Goal: Communication & Community: Answer question/provide support

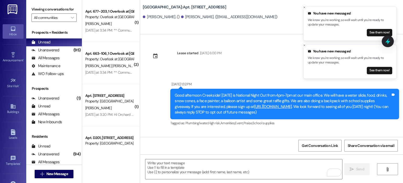
scroll to position [1420, 0]
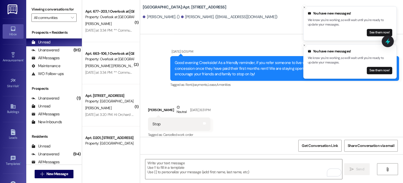
click at [14, 9] on img at bounding box center [13, 9] width 11 height 10
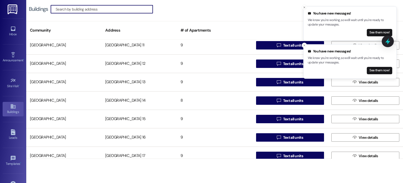
scroll to position [105, 0]
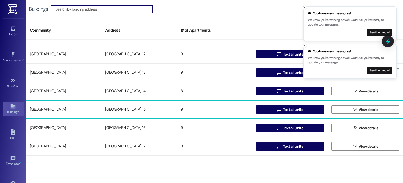
click at [125, 109] on div "[GEOGRAPHIC_DATA] 15" at bounding box center [139, 109] width 75 height 11
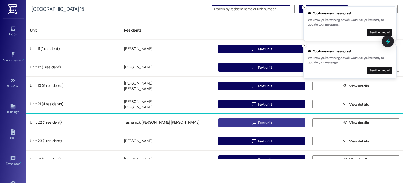
click at [234, 123] on button " Text unit" at bounding box center [262, 122] width 87 height 8
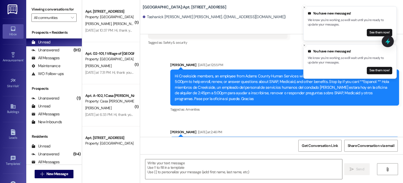
scroll to position [3255, 0]
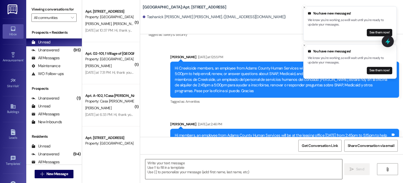
click at [161, 165] on textarea at bounding box center [244, 169] width 197 height 20
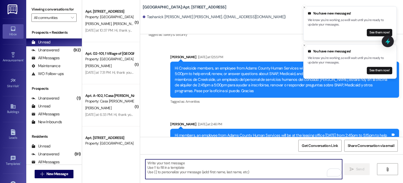
click at [151, 163] on textarea "To enrich screen reader interactions, please activate Accessibility in Grammarl…" at bounding box center [244, 169] width 197 height 20
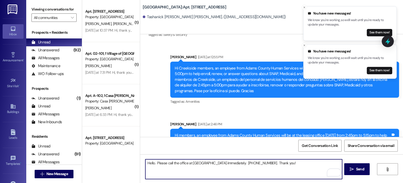
click at [151, 163] on textarea "Hello. Please call the office at [GEOGRAPHIC_DATA] immediately. [PHONE_NUMBER].…" at bounding box center [244, 169] width 197 height 20
click at [152, 163] on textarea "Hello. Please call the office at [GEOGRAPHIC_DATA] immediately. [PHONE_NUMBER].…" at bounding box center [244, 169] width 197 height 20
drag, startPoint x: 231, startPoint y: 162, endPoint x: 251, endPoint y: 165, distance: 19.8
click at [251, 165] on textarea "Hello [PERSON_NAME]. Please call the office at [GEOGRAPHIC_DATA] immediately. […" at bounding box center [244, 169] width 197 height 20
type textarea "Hello [PERSON_NAME]. Please call the office at [GEOGRAPHIC_DATA] IMMEDIATELY. […"
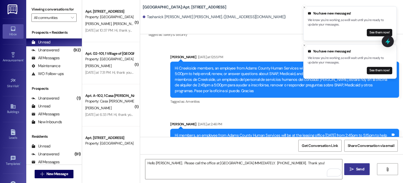
click at [352, 168] on icon "" at bounding box center [352, 169] width 4 height 4
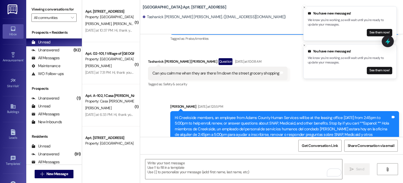
scroll to position [3292, 0]
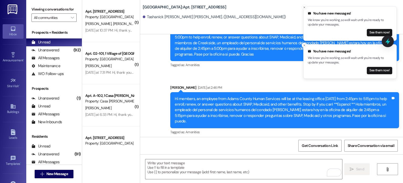
click at [10, 29] on icon at bounding box center [13, 29] width 6 height 6
click at [49, 17] on input "All communities" at bounding box center [51, 17] width 34 height 8
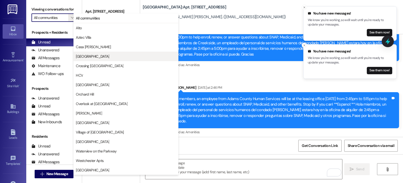
click at [91, 56] on span "[GEOGRAPHIC_DATA]" at bounding box center [92, 56] width 33 height 5
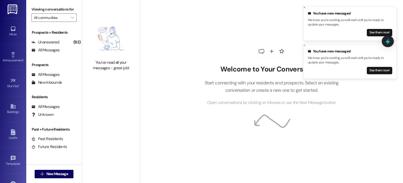
type input "[GEOGRAPHIC_DATA]"
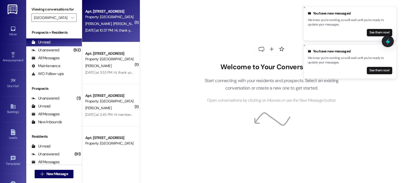
click at [99, 24] on span "[PERSON_NAME]" at bounding box center [99, 23] width 28 height 5
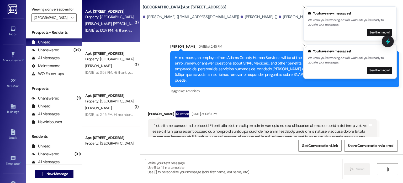
scroll to position [2639, 0]
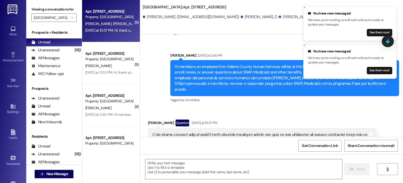
click at [14, 8] on img at bounding box center [13, 9] width 11 height 10
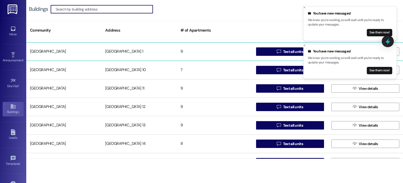
scroll to position [79, 0]
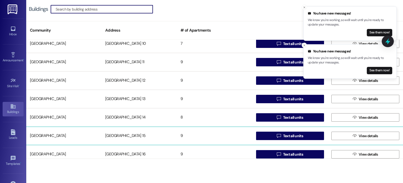
click at [126, 137] on div "[GEOGRAPHIC_DATA] 15" at bounding box center [139, 135] width 75 height 11
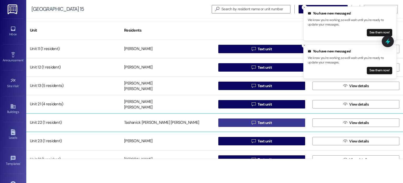
click at [241, 120] on button " Text unit" at bounding box center [262, 122] width 87 height 8
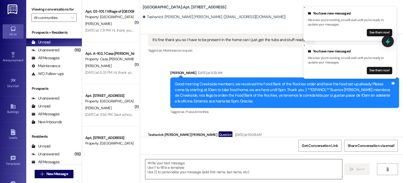
scroll to position [3127, 0]
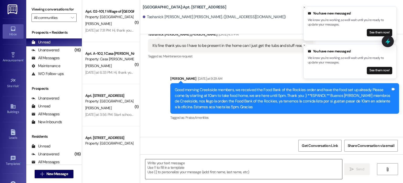
click at [179, 164] on textarea at bounding box center [244, 169] width 197 height 20
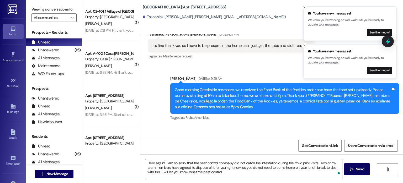
click at [222, 172] on textarea "Hello again! I am so sorry that the pest control company did not catch the infe…" at bounding box center [244, 169] width 197 height 20
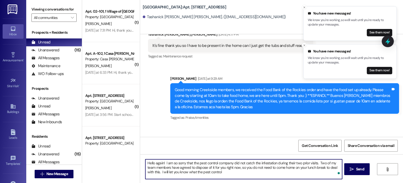
click at [222, 172] on textarea "Hello again! I am so sorry that the pest control company did not catch the infe…" at bounding box center [244, 169] width 197 height 20
click at [166, 170] on textarea "Hello again! I am so sorry that the pest control company did not catch the infe…" at bounding box center [244, 169] width 197 height 20
click at [247, 171] on textarea "Hello again! I am so sorry that the pest control company did not catch the infe…" at bounding box center [244, 169] width 197 height 20
click at [248, 172] on textarea "Hello again! I am so sorry that the pest control company did not catch the infe…" at bounding box center [244, 169] width 197 height 20
type textarea "Hello again! I am so sorry that the pest control company did not catch the infe…"
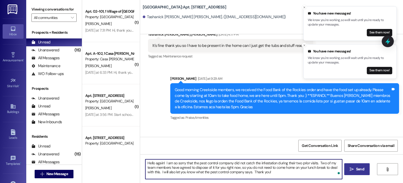
click at [355, 168] on span "Send" at bounding box center [360, 169] width 10 height 6
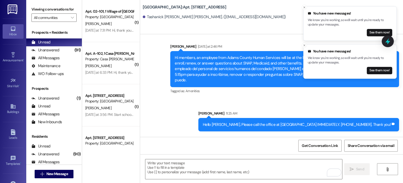
scroll to position [3340, 0]
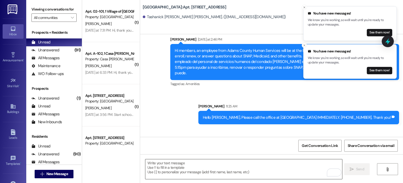
click at [159, 163] on textarea "To enrich screen reader interactions, please activate Accessibility in Grammarl…" at bounding box center [244, 169] width 197 height 20
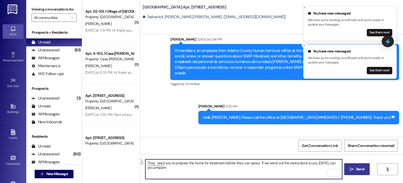
drag, startPoint x: 145, startPoint y: 162, endPoint x: 164, endPoint y: 162, distance: 18.9
click at [164, 162] on textarea "They need you to prepare the home for treatment before they can spray. If we se…" at bounding box center [244, 169] width 197 height 20
click at [174, 167] on textarea "You must prepare the home for treatment before the treatment can be sprayed. If…" at bounding box center [244, 169] width 197 height 20
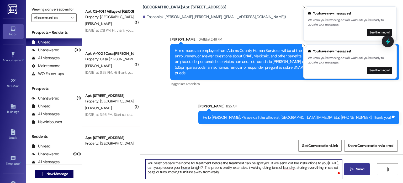
click at [165, 171] on textarea "You must prepare the home for treatment before the treatment can be sprayed. If…" at bounding box center [244, 169] width 197 height 20
click at [224, 172] on textarea "You must prepare the home for treatment before the treatment can be sprayed. If…" at bounding box center [244, 169] width 197 height 20
click at [260, 166] on textarea "You must prepare the home for treatment before the treatment can be sprayed. If…" at bounding box center [244, 169] width 197 height 20
click at [272, 172] on textarea "You must prepare the home for treatment before the treatment can be sprayed. If…" at bounding box center [244, 169] width 197 height 20
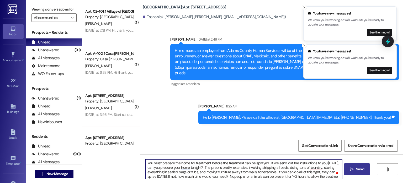
scroll to position [4, 0]
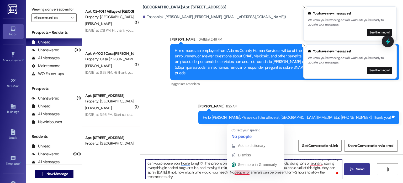
click at [237, 172] on textarea "You must prepare the home for treatment before the treatment can be sprayed. If…" at bounding box center [244, 169] width 197 height 20
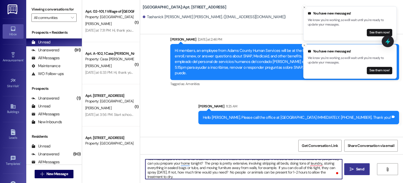
click at [177, 175] on textarea "You must prepare the home for treatment before the treatment can be sprayed. If…" at bounding box center [244, 169] width 197 height 20
click at [204, 172] on textarea "You must prepare the home for treatment before the treatment can be sprayed. If…" at bounding box center [244, 169] width 197 height 20
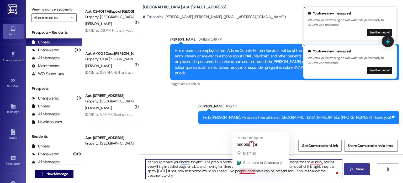
click at [248, 170] on textarea "You must prepare the home for treatment before the treatment can be sprayed. If…" at bounding box center [244, 169] width 197 height 20
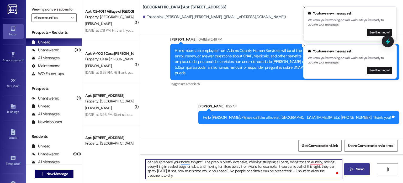
click at [175, 176] on textarea "You must prepare the home for treatment before the treatment can be sprayed. If…" at bounding box center [244, 169] width 197 height 20
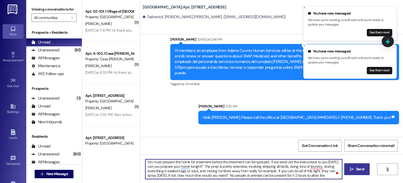
scroll to position [0, 0]
click at [310, 172] on textarea "You must prepare the home for treatment before the treatment can be sprayed. If…" at bounding box center [244, 169] width 197 height 20
click at [151, 176] on textarea "You must prepare the home for treatment before the treatment can be sprayed. If…" at bounding box center [244, 169] width 197 height 20
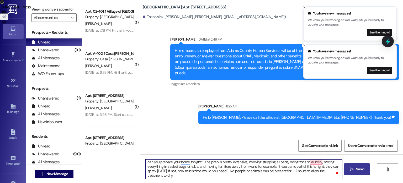
drag, startPoint x: 153, startPoint y: 175, endPoint x: 143, endPoint y: 170, distance: 11.5
click at [146, 170] on textarea "You must prepare the home for treatment before the treatment can be sprayed. If…" at bounding box center [244, 169] width 197 height 20
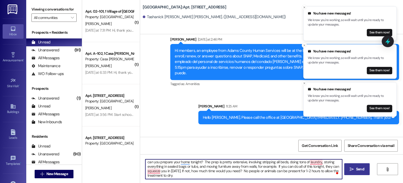
click at [245, 170] on textarea "You must prepare the home for treatment before the treatment can be sprayed. If…" at bounding box center [244, 169] width 197 height 20
click at [192, 174] on textarea "You must prepare the home for treatment before the treatment can be sprayed. If…" at bounding box center [244, 169] width 197 height 20
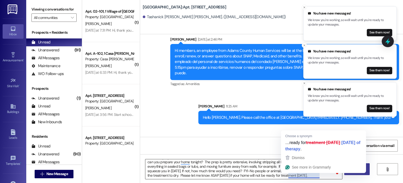
click at [302, 175] on textarea "You must prepare the home for treatment before the treatment can be sprayed. If…" at bounding box center [244, 169] width 197 height 20
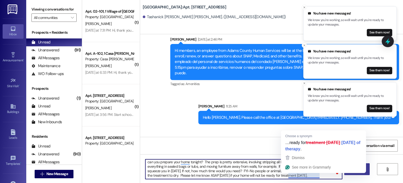
click at [300, 174] on textarea "You must prepare the home for treatment before the treatment can be sprayed. If…" at bounding box center [244, 169] width 197 height 20
click at [301, 175] on textarea "You must prepare the home for treatment before the treatment can be sprayed. If…" at bounding box center [244, 169] width 197 height 20
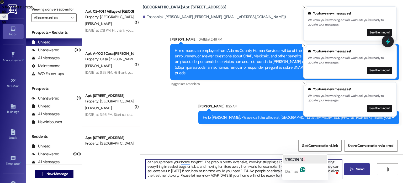
click at [300, 158] on span "treatment" at bounding box center [295, 159] width 18 height 4
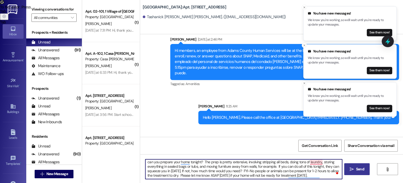
click at [317, 175] on textarea "You must prepare the home for treatment before the treatment can be sprayed. If…" at bounding box center [244, 169] width 197 height 20
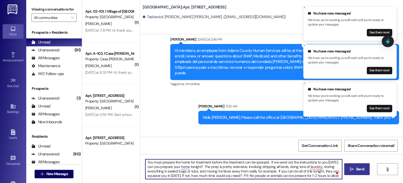
scroll to position [0, 0]
drag, startPoint x: 220, startPoint y: 163, endPoint x: 241, endPoint y: 162, distance: 20.8
click at [241, 162] on textarea "You must prepare the home for treatment before the treatment can be sprayed. If…" at bounding box center [244, 169] width 197 height 20
drag, startPoint x: 188, startPoint y: 163, endPoint x: 208, endPoint y: 162, distance: 20.0
click at [208, 162] on textarea "You must prepare the home for treatment before the treatment can be sprayed. If…" at bounding box center [244, 169] width 197 height 20
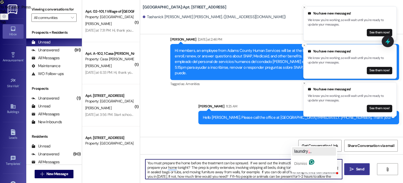
click at [304, 151] on span "laundry" at bounding box center [301, 151] width 14 height 4
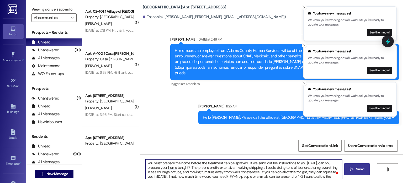
click at [146, 175] on textarea "You must prepare the home before the treatment can be sprayed. If we send out t…" at bounding box center [244, 169] width 197 height 20
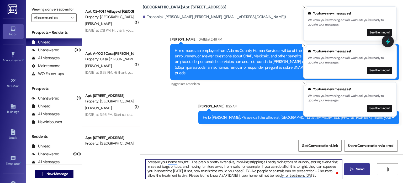
click at [253, 175] on textarea "You must prepare the home before the treatment can be sprayed. If we send out t…" at bounding box center [244, 169] width 197 height 20
click at [252, 175] on textarea "You must prepare the home before the treatment can be sprayed. If we send out t…" at bounding box center [244, 169] width 197 height 20
drag, startPoint x: 253, startPoint y: 174, endPoint x: 256, endPoint y: 173, distance: 3.8
click at [256, 173] on textarea "You must prepare the home before the treatment can be sprayed. If we send out t…" at bounding box center [244, 169] width 197 height 20
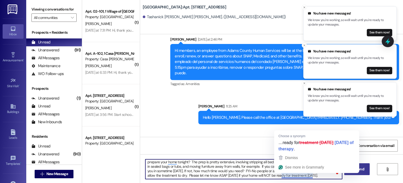
click at [310, 174] on textarea "You must prepare the home before the treatment can be sprayed. If we send out t…" at bounding box center [244, 169] width 197 height 20
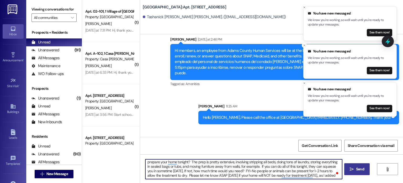
scroll to position [9, 0]
type textarea "You must prepare the home before the treatment can be sprayed. If we send out t…"
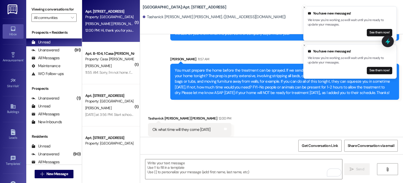
scroll to position [3472, 0]
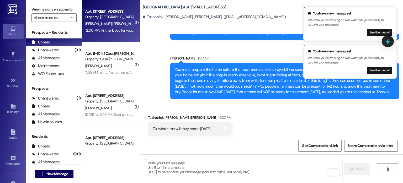
click at [166, 165] on textarea "To enrich screen reader interactions, please activate Accessibility in Grammarl…" at bounding box center [244, 169] width 197 height 20
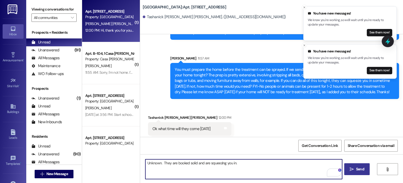
type textarea "Unknown. They are booked solid and are squeezing you in."
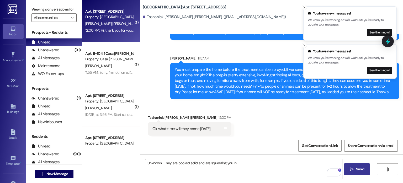
click at [357, 170] on span "Send" at bounding box center [360, 169] width 8 height 6
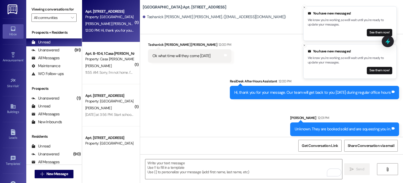
scroll to position [3582, 0]
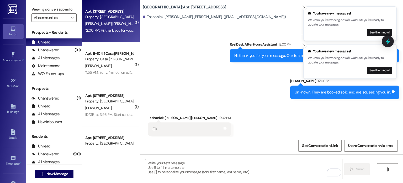
click at [199, 166] on textarea "To enrich screen reader interactions, please activate Accessibility in Grammarl…" at bounding box center [244, 169] width 197 height 20
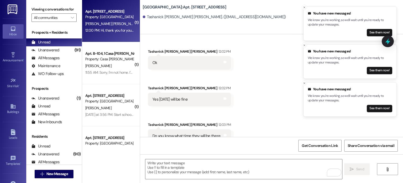
scroll to position [3655, 0]
